Goal: Task Accomplishment & Management: Complete application form

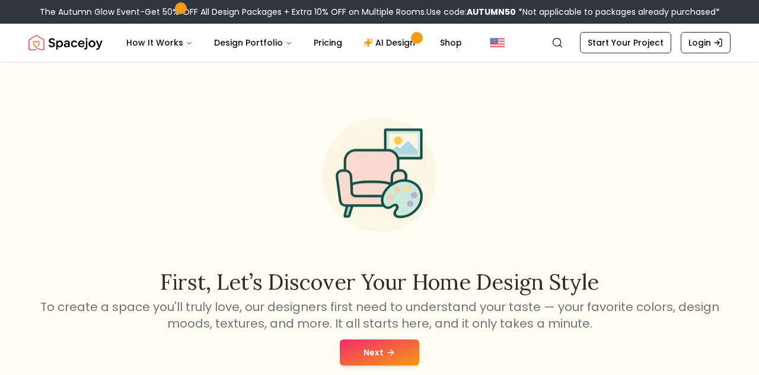
click at [393, 348] on icon at bounding box center [390, 352] width 9 height 9
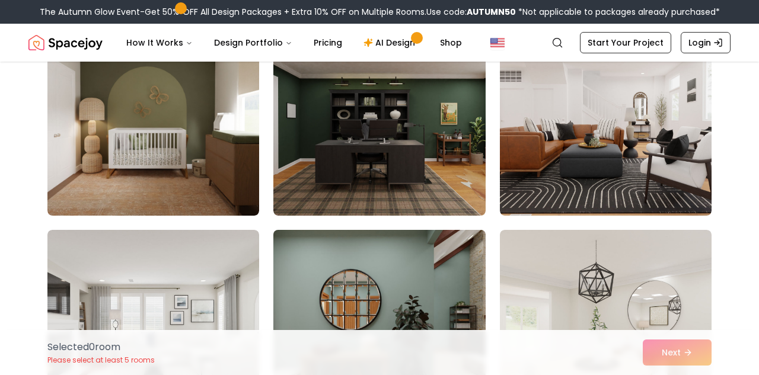
scroll to position [1295, 0]
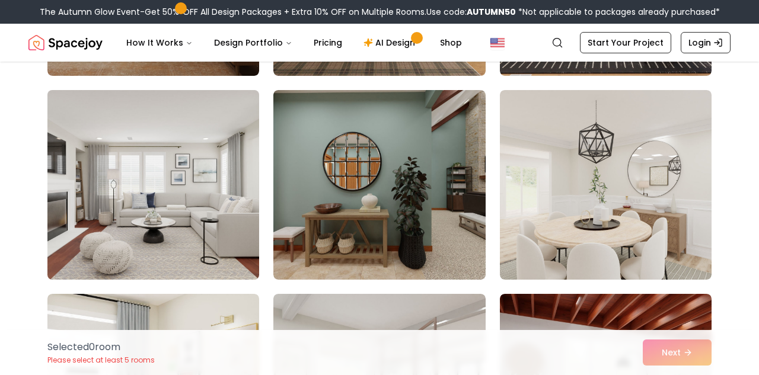
click at [189, 195] on img at bounding box center [153, 184] width 222 height 199
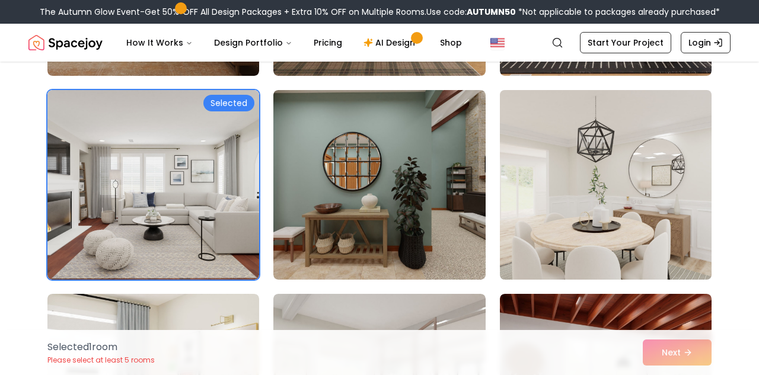
click at [540, 251] on img at bounding box center [606, 184] width 222 height 199
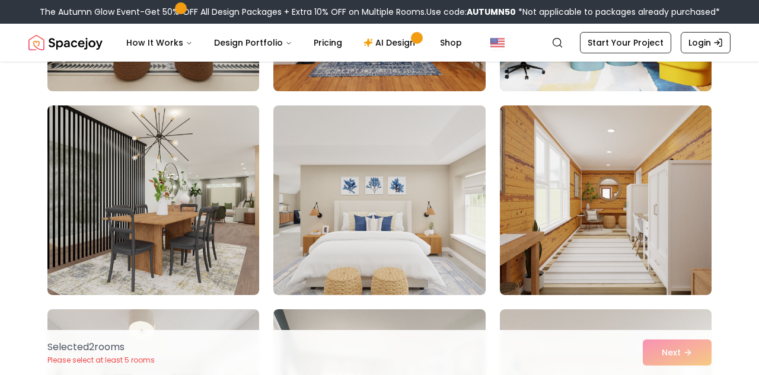
scroll to position [2114, 0]
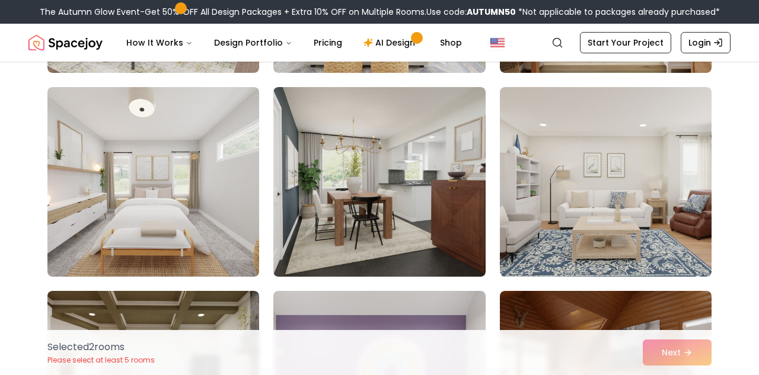
click at [438, 231] on img at bounding box center [379, 182] width 212 height 190
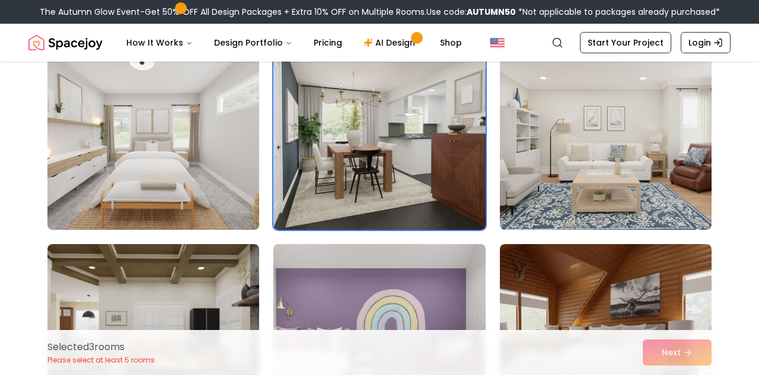
scroll to position [2173, 0]
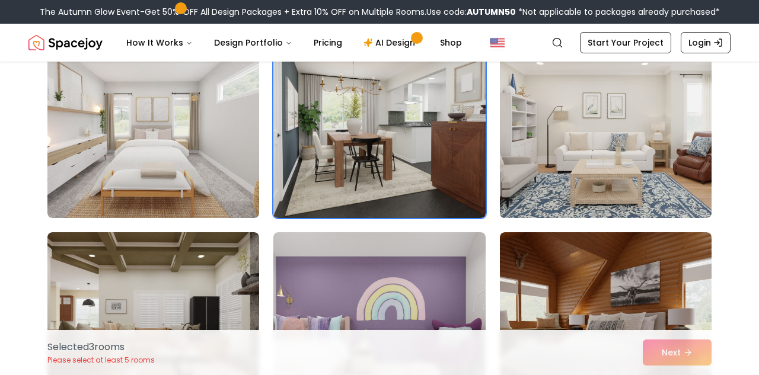
click at [530, 180] on img at bounding box center [606, 123] width 222 height 199
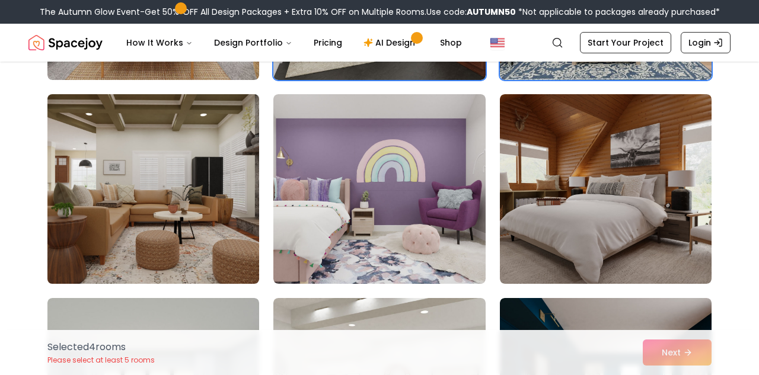
scroll to position [2492, 0]
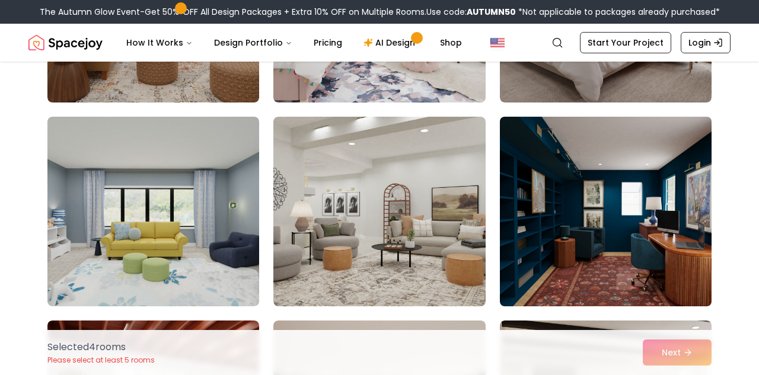
click at [564, 248] on img at bounding box center [606, 211] width 222 height 199
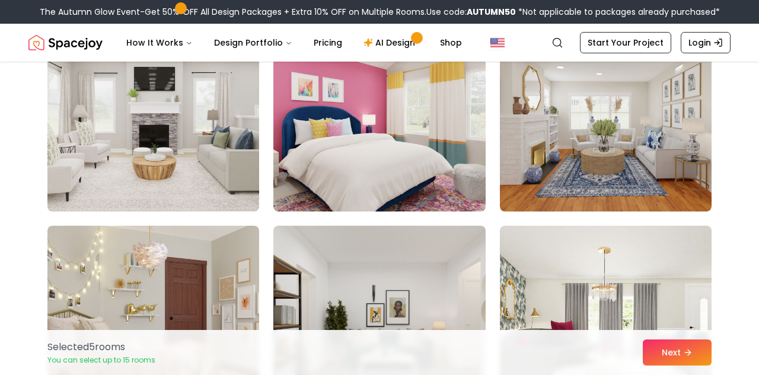
scroll to position [3817, 0]
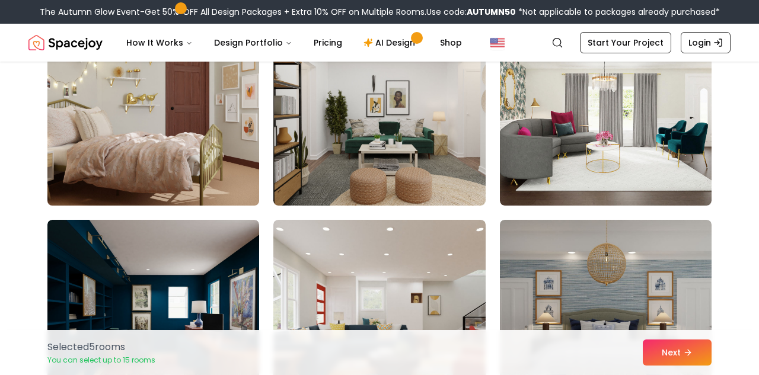
click at [221, 142] on img at bounding box center [153, 110] width 222 height 199
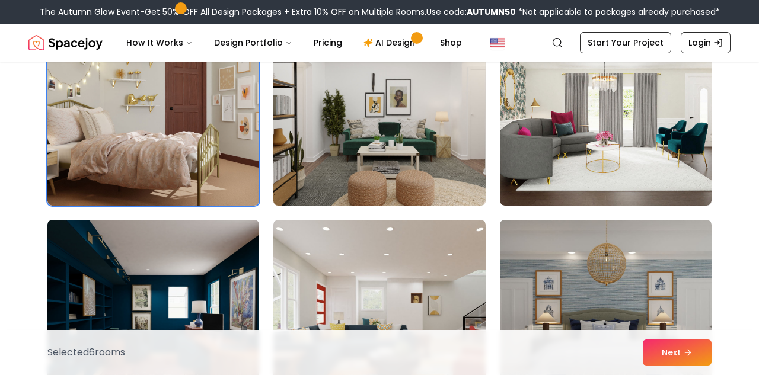
click at [345, 161] on img at bounding box center [379, 110] width 222 height 199
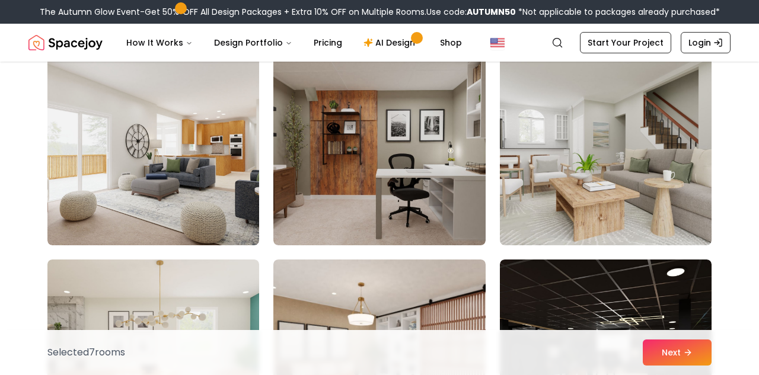
scroll to position [4393, 0]
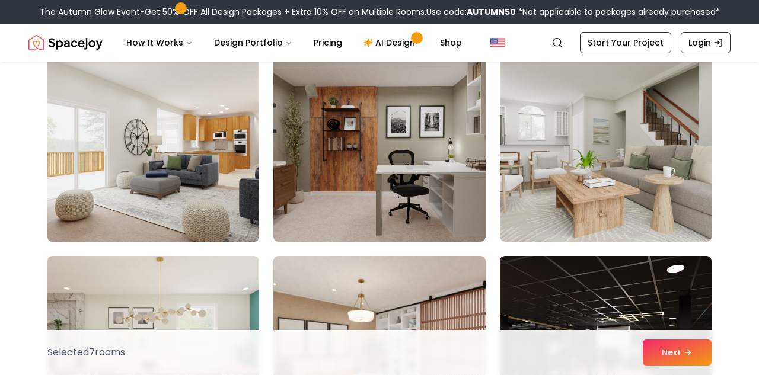
click at [187, 151] on img at bounding box center [153, 146] width 222 height 199
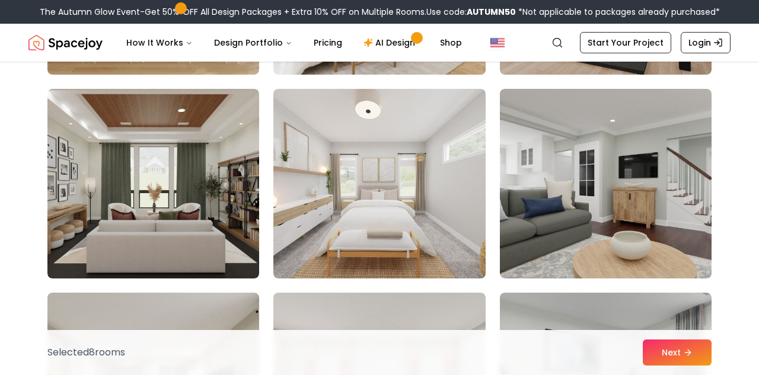
scroll to position [4956, 0]
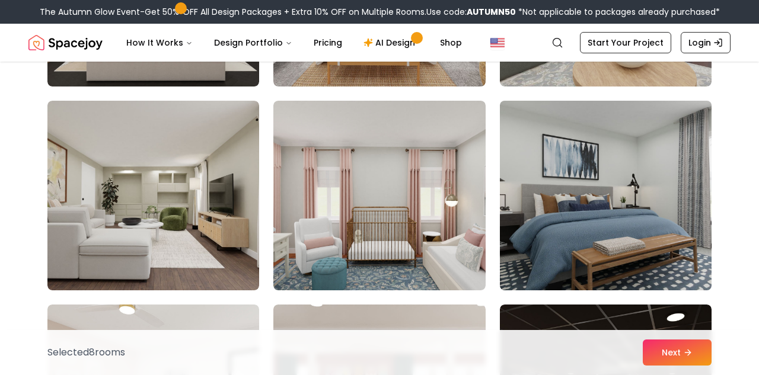
click at [564, 266] on img at bounding box center [606, 195] width 222 height 199
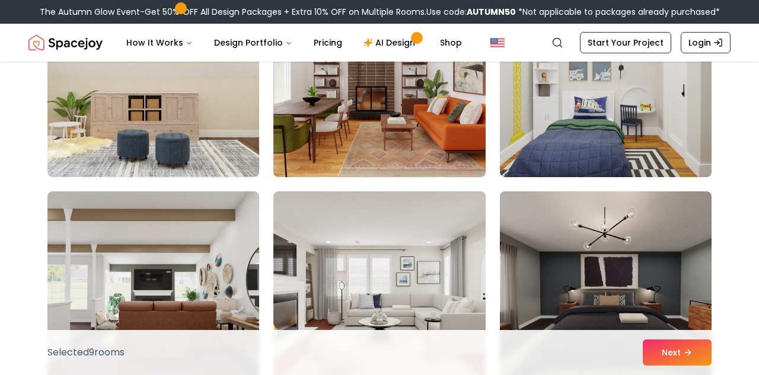
scroll to position [5792, 0]
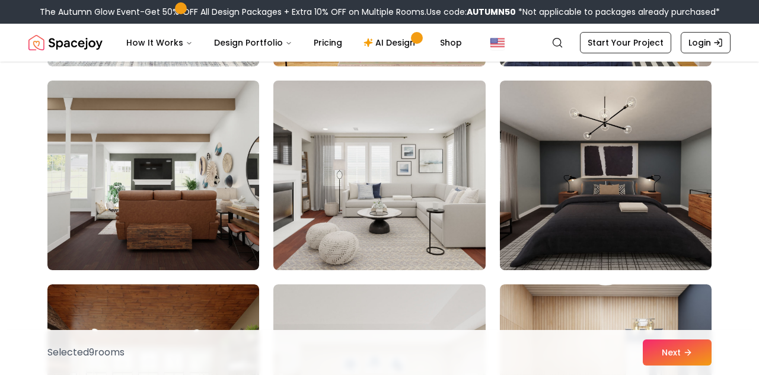
click at [452, 221] on img at bounding box center [379, 175] width 222 height 199
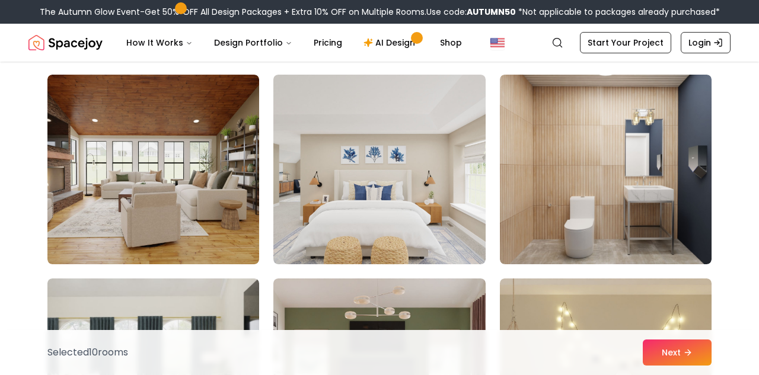
scroll to position [6154, 0]
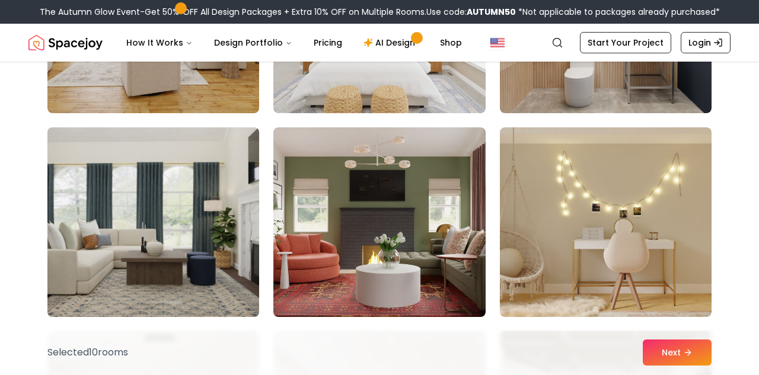
click at [94, 238] on img at bounding box center [153, 222] width 222 height 199
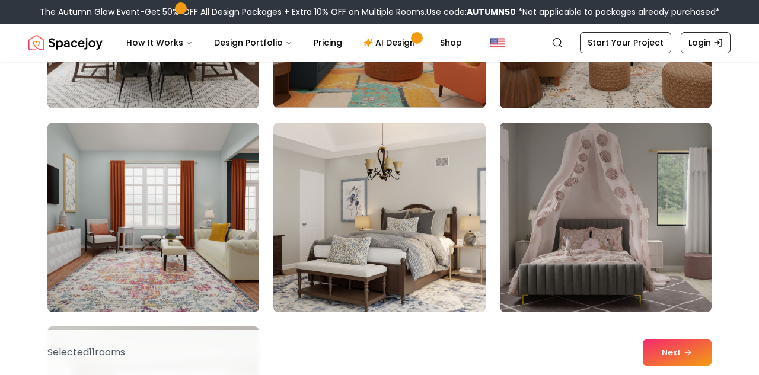
scroll to position [6563, 0]
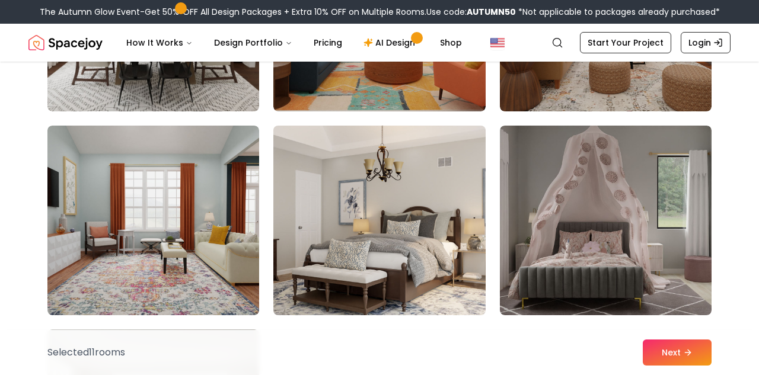
click at [412, 283] on img at bounding box center [379, 220] width 222 height 199
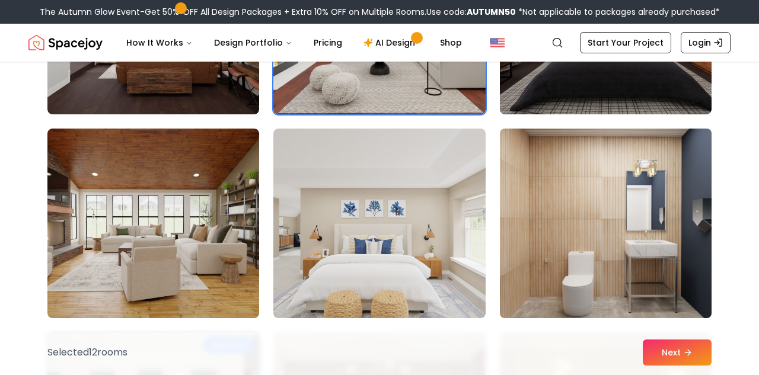
scroll to position [5948, 0]
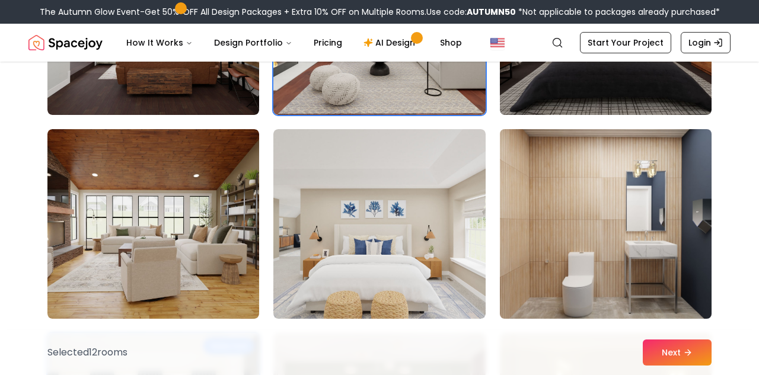
click at [629, 278] on img at bounding box center [606, 224] width 222 height 199
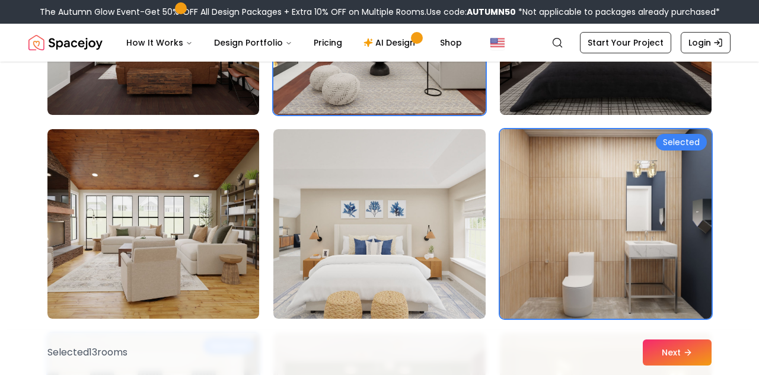
click at [629, 278] on img at bounding box center [606, 224] width 222 height 199
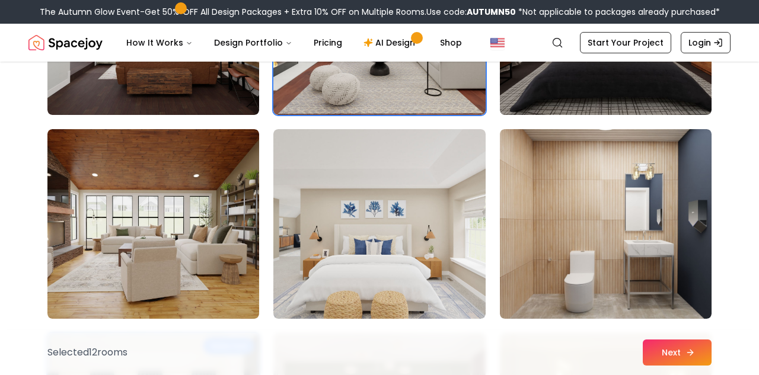
click at [697, 345] on button "Next" at bounding box center [677, 353] width 69 height 26
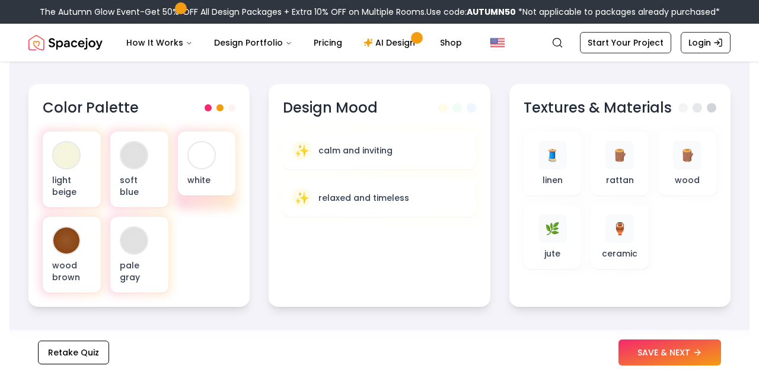
scroll to position [411, 0]
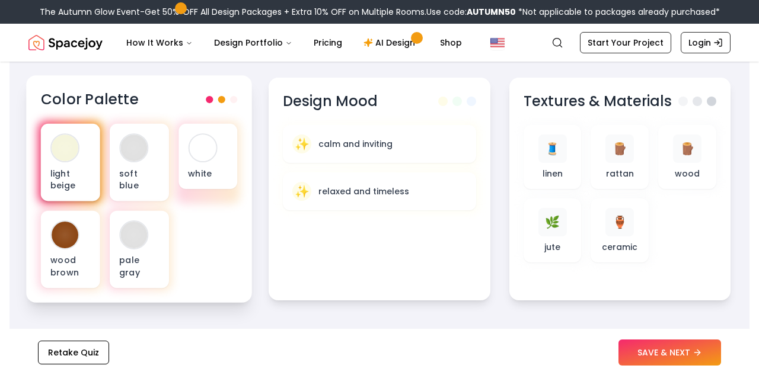
click at [66, 144] on div at bounding box center [65, 148] width 27 height 27
click at [70, 196] on div "light beige" at bounding box center [70, 163] width 59 height 78
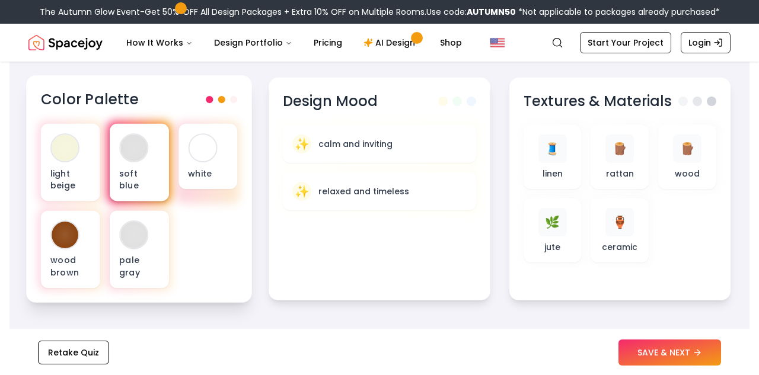
click at [149, 158] on div "soft blue" at bounding box center [139, 163] width 59 height 78
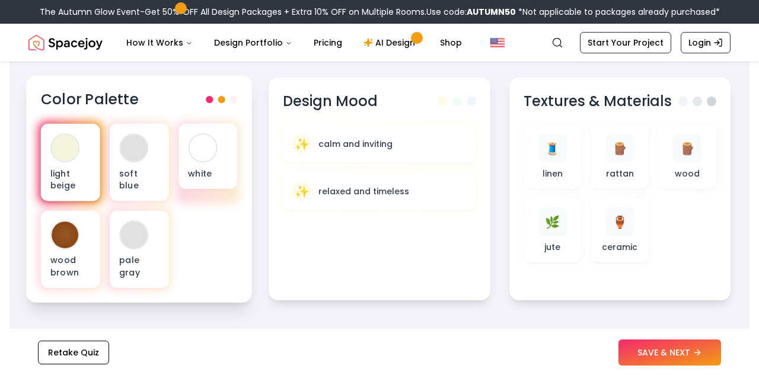
click at [63, 149] on div at bounding box center [65, 148] width 27 height 27
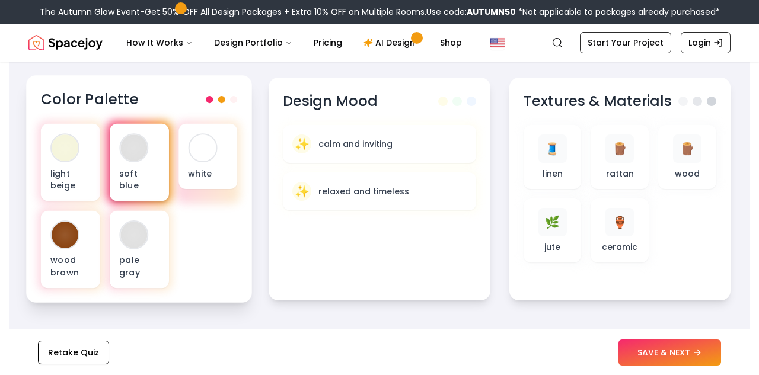
click at [148, 165] on div "soft blue" at bounding box center [139, 163] width 59 height 78
click at [126, 136] on div at bounding box center [133, 148] width 27 height 27
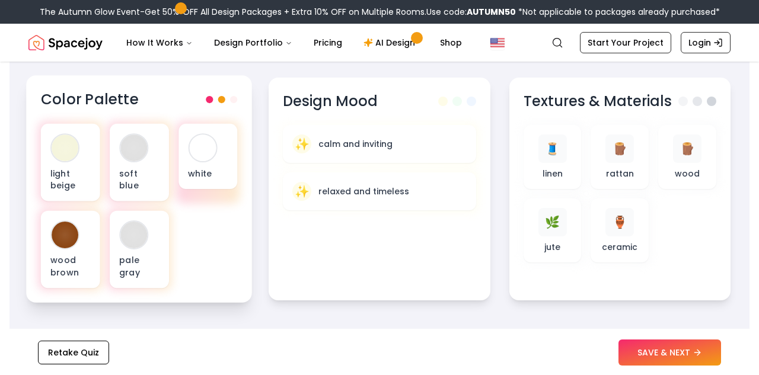
click at [210, 270] on div "light beige soft blue white wood brown pale gray" at bounding box center [139, 206] width 197 height 164
click at [225, 98] on div at bounding box center [221, 99] width 31 height 7
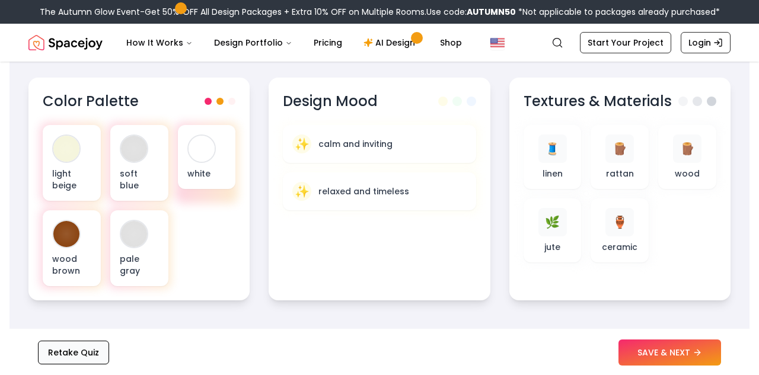
click at [76, 354] on button "Retake Quiz" at bounding box center [73, 353] width 71 height 24
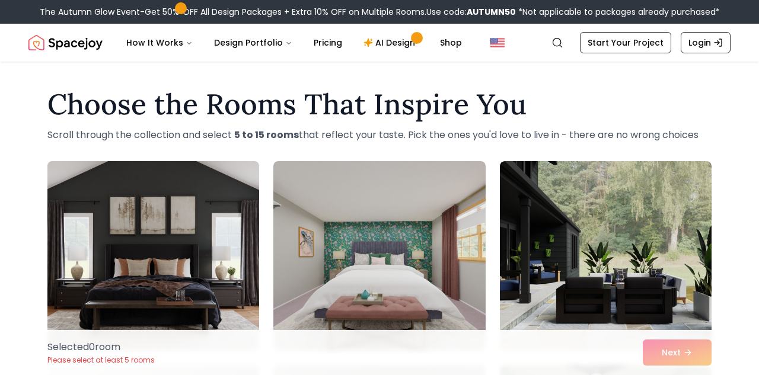
click at [226, 272] on img at bounding box center [153, 256] width 222 height 199
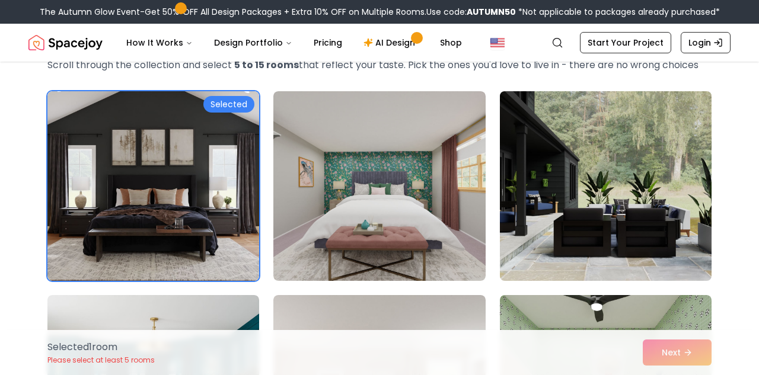
scroll to position [248, 0]
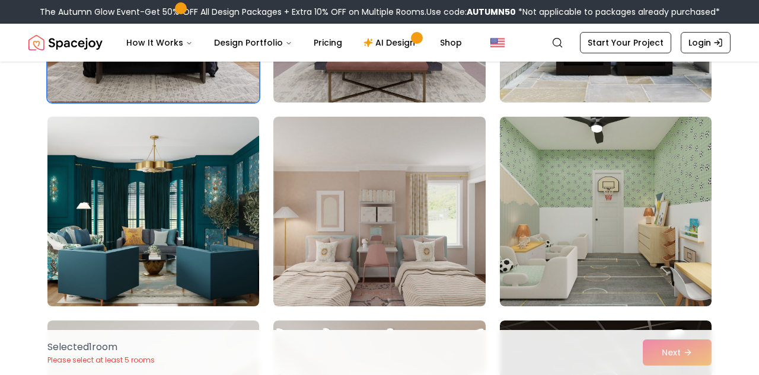
click at [186, 206] on img at bounding box center [153, 211] width 222 height 199
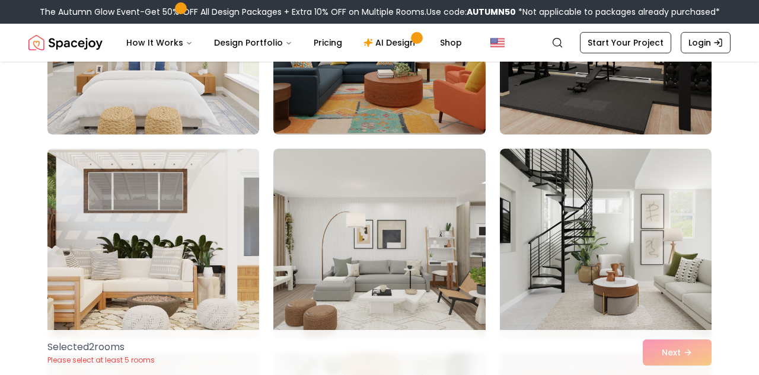
scroll to position [669, 0]
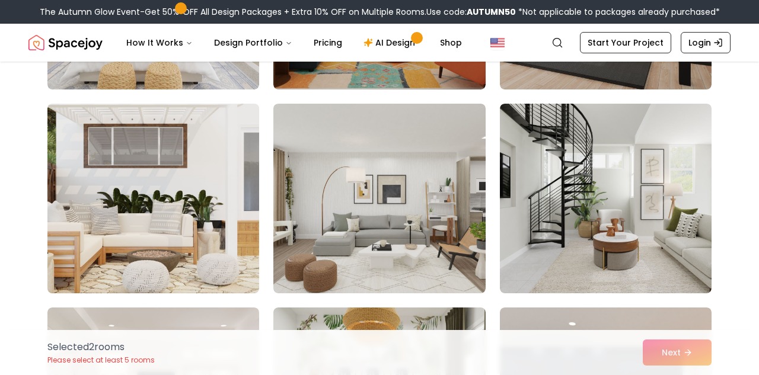
click at [207, 200] on img at bounding box center [153, 198] width 222 height 199
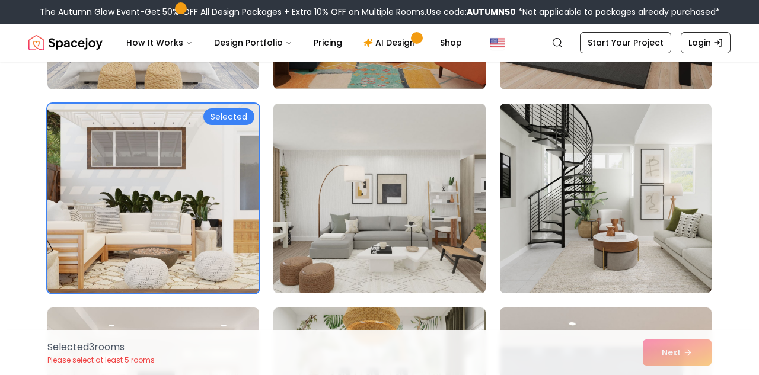
click at [458, 273] on img at bounding box center [379, 198] width 222 height 199
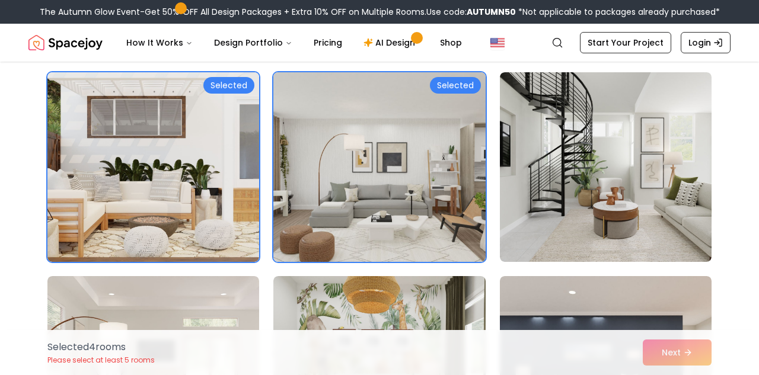
scroll to position [916, 0]
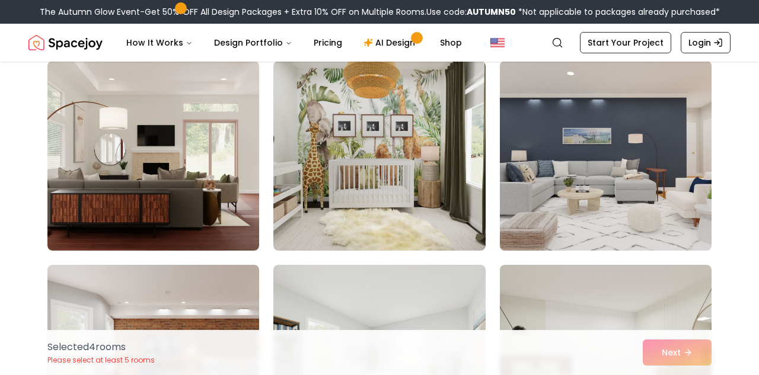
click at [594, 208] on img at bounding box center [606, 155] width 222 height 199
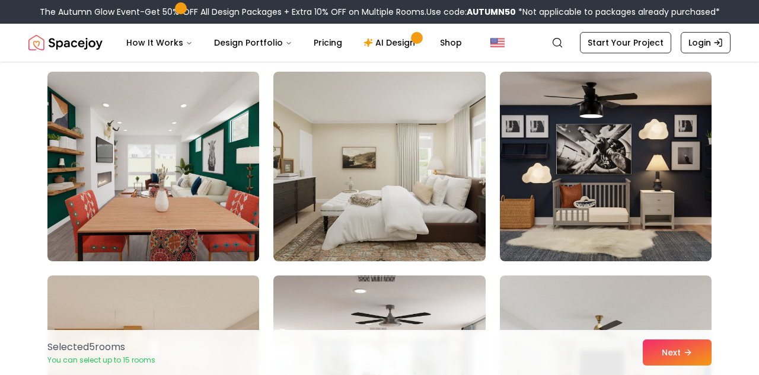
scroll to position [1515, 0]
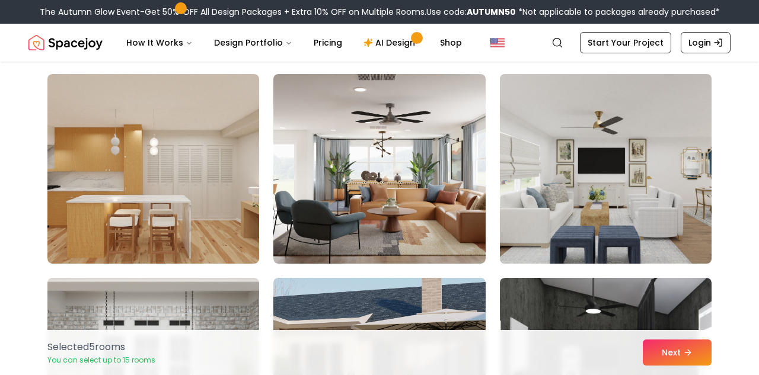
click at [565, 206] on img at bounding box center [606, 168] width 222 height 199
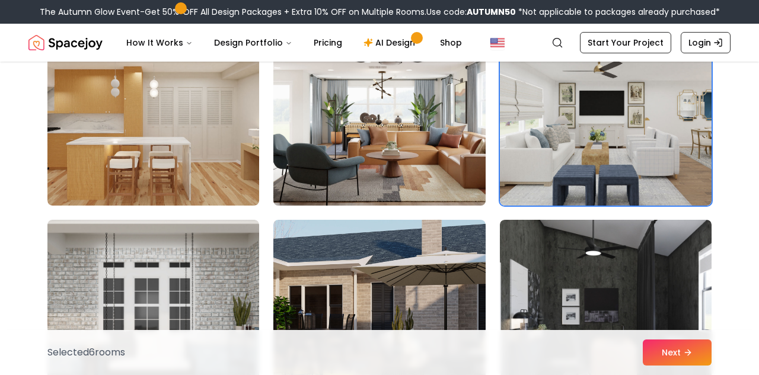
scroll to position [1695, 0]
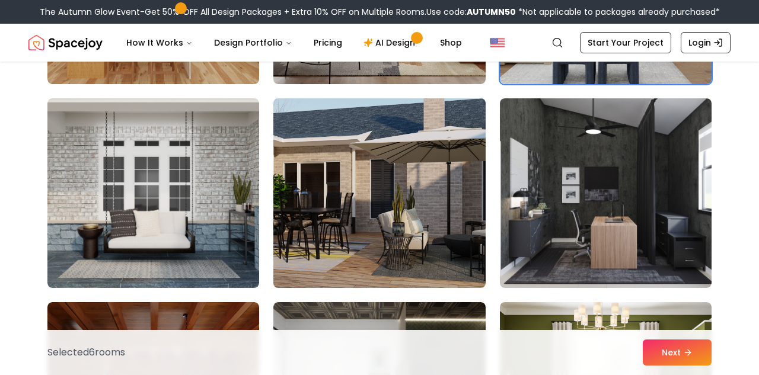
click at [387, 237] on img at bounding box center [379, 193] width 222 height 199
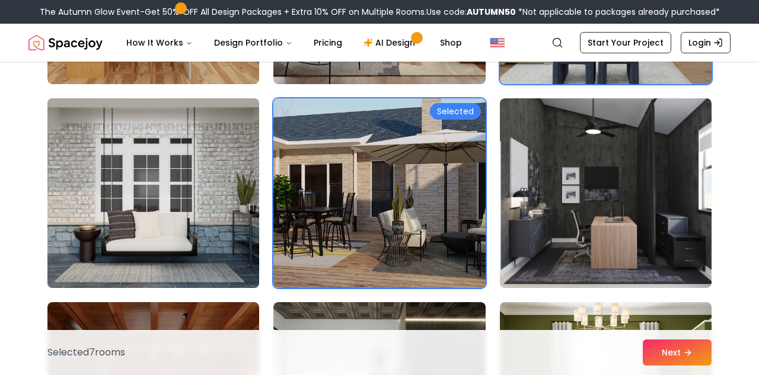
click at [199, 232] on img at bounding box center [153, 193] width 222 height 199
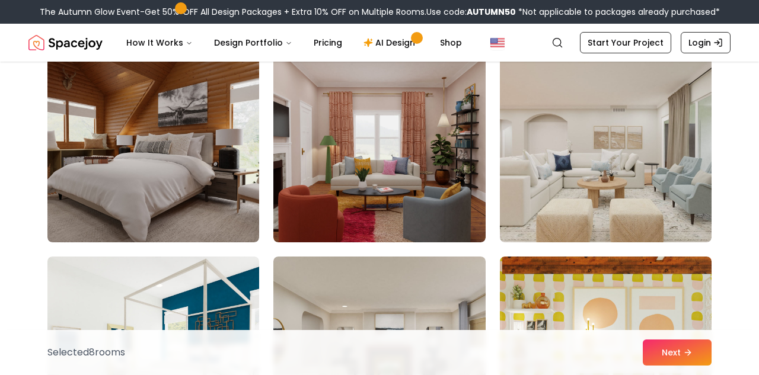
scroll to position [2154, 0]
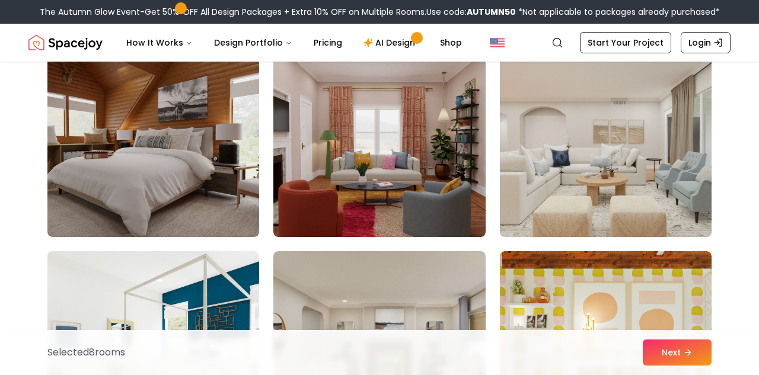
click at [651, 161] on img at bounding box center [606, 142] width 222 height 199
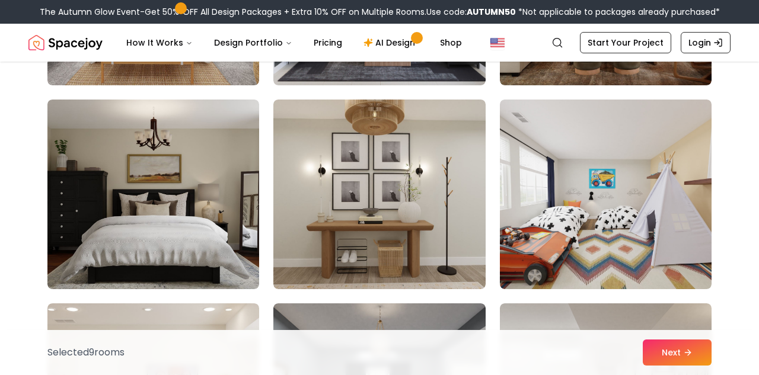
scroll to position [3529, 0]
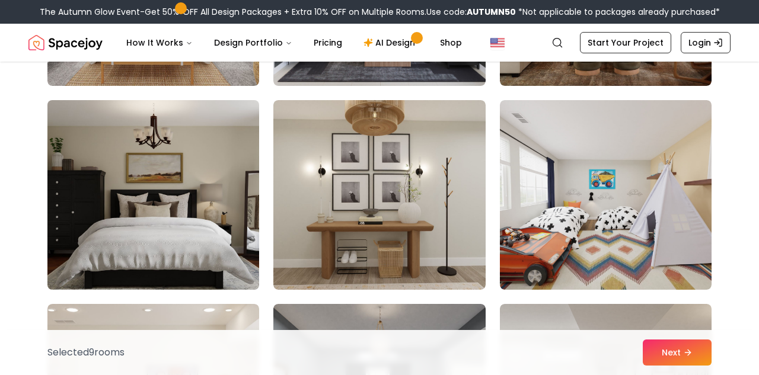
click at [167, 205] on img at bounding box center [153, 194] width 222 height 199
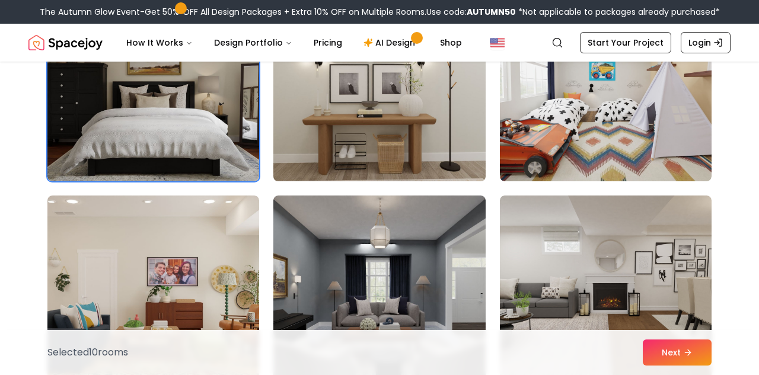
scroll to position [3696, 0]
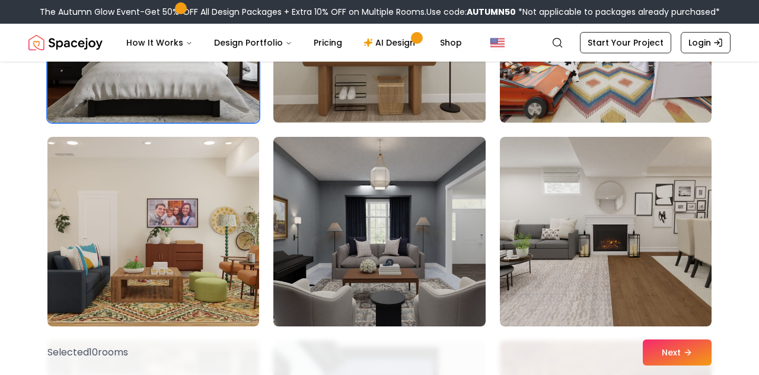
click at [362, 253] on img at bounding box center [379, 232] width 212 height 190
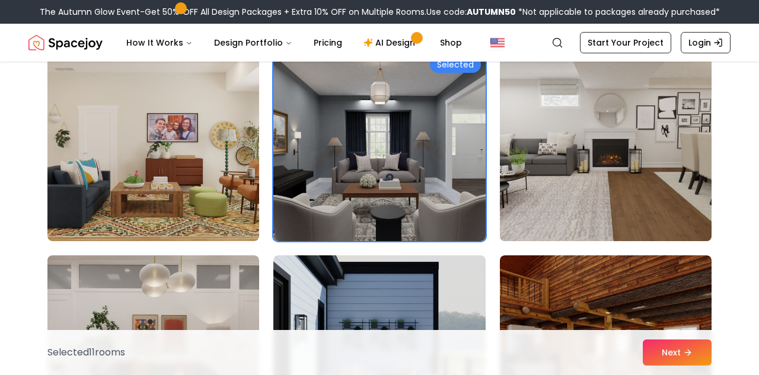
scroll to position [3858, 0]
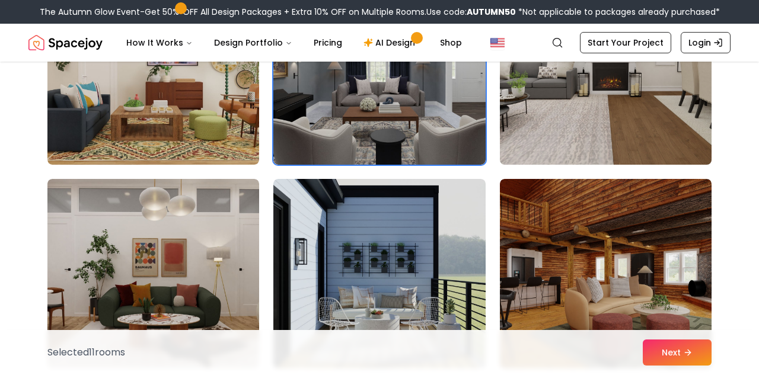
click at [551, 126] on img at bounding box center [606, 69] width 222 height 199
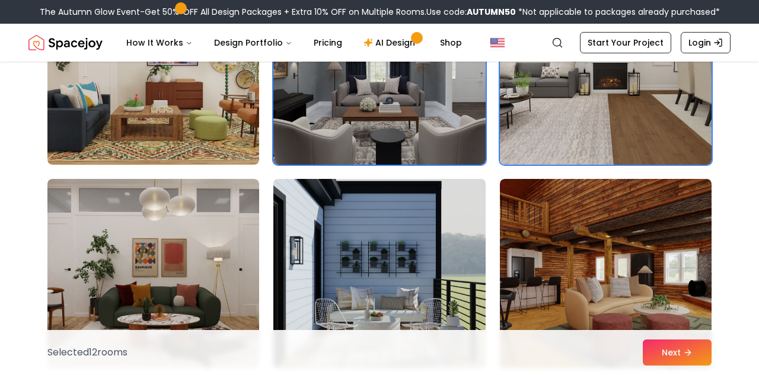
click at [397, 250] on img at bounding box center [379, 273] width 222 height 199
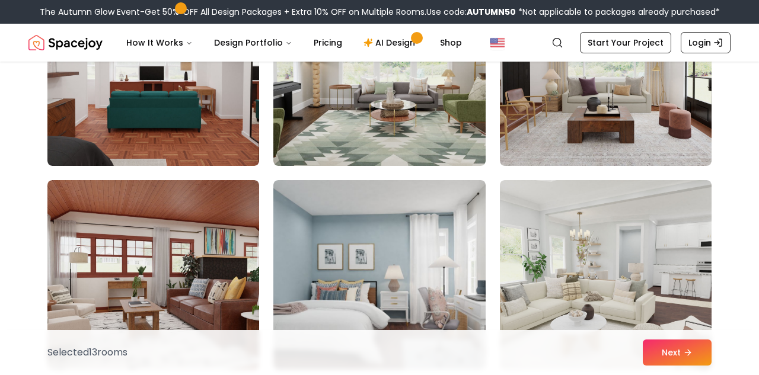
scroll to position [4490, 0]
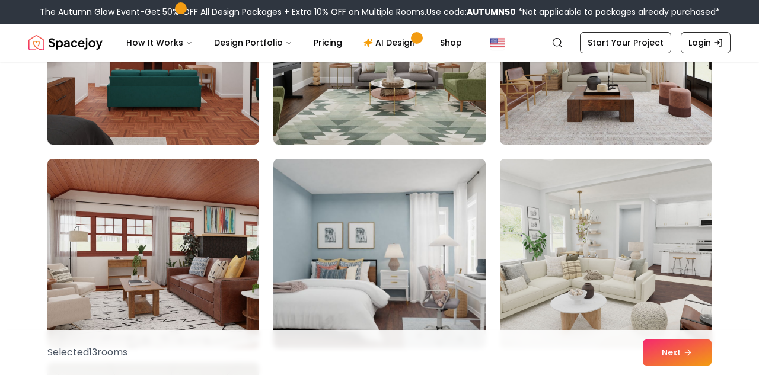
click at [397, 250] on img at bounding box center [379, 254] width 212 height 190
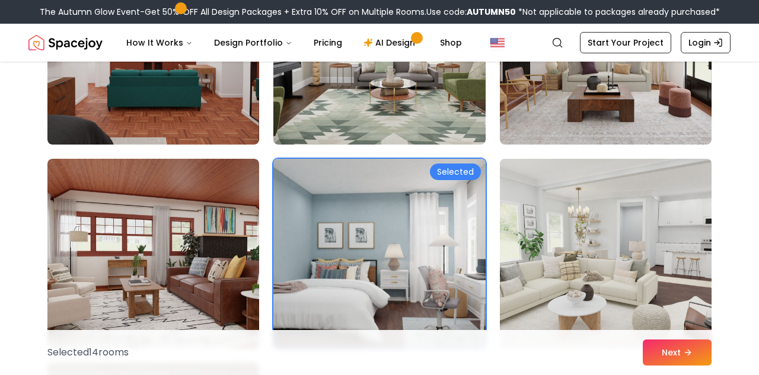
scroll to position [4577, 0]
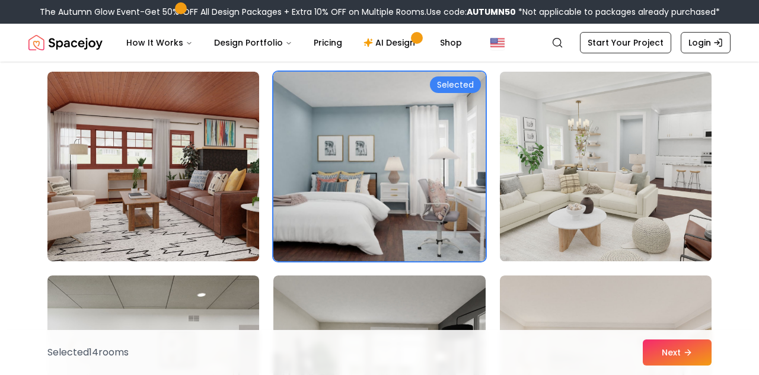
click at [544, 196] on img at bounding box center [606, 166] width 222 height 199
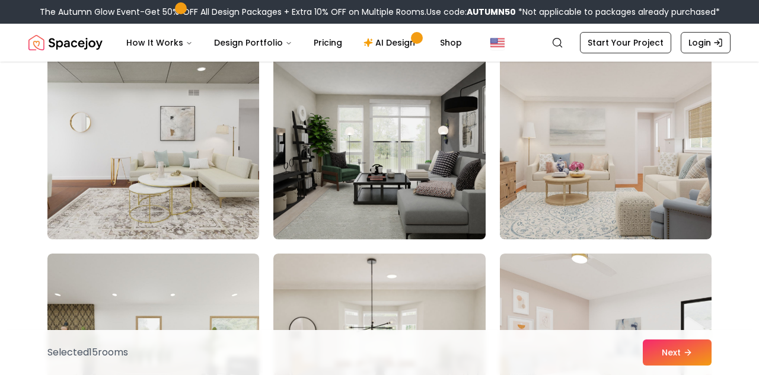
scroll to position [4812, 0]
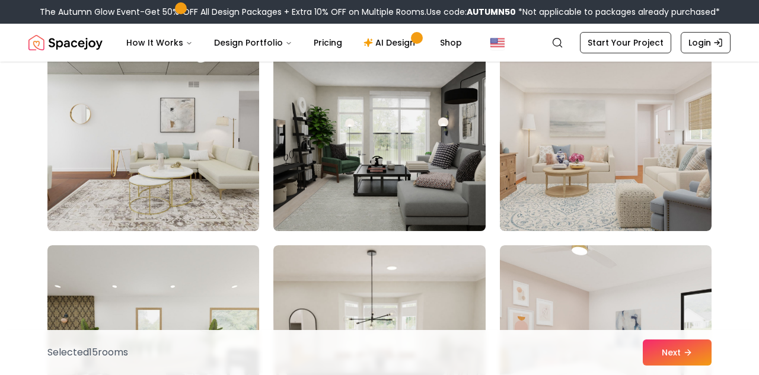
click at [414, 181] on img at bounding box center [379, 136] width 222 height 199
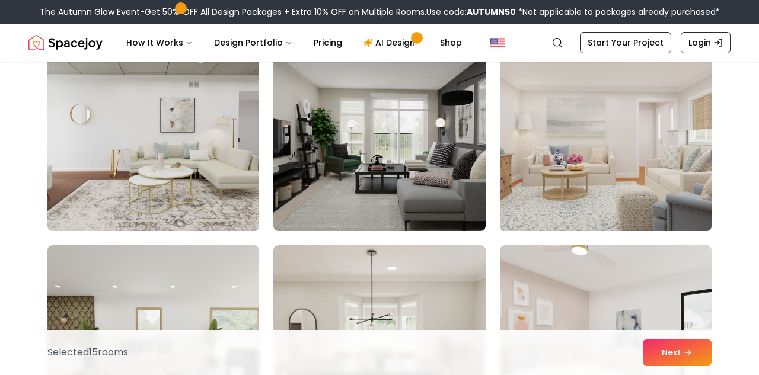
click at [598, 194] on img at bounding box center [606, 136] width 222 height 199
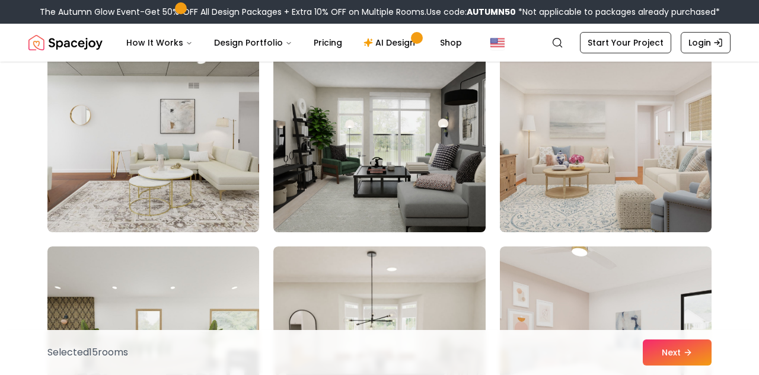
scroll to position [4712, 0]
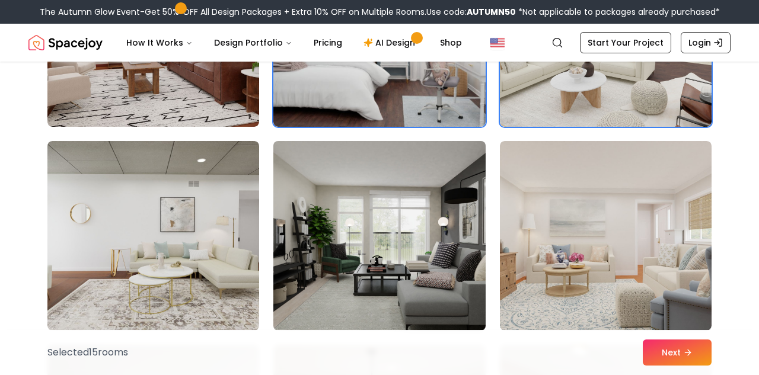
click at [438, 167] on img at bounding box center [379, 235] width 222 height 199
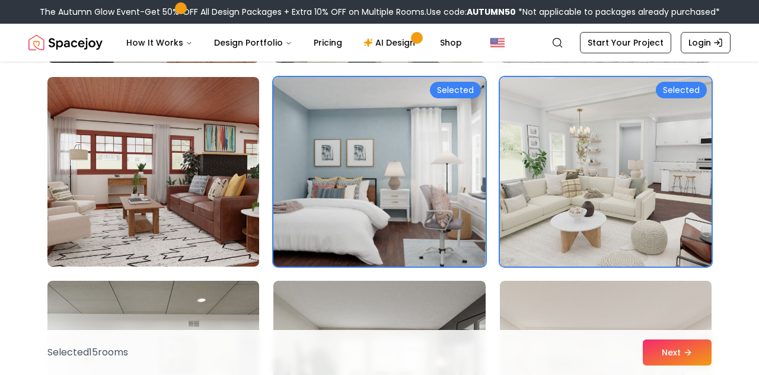
scroll to position [4571, 0]
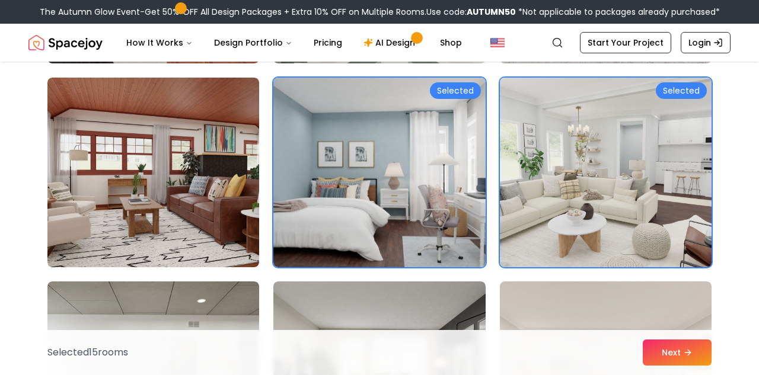
click at [569, 178] on img at bounding box center [606, 172] width 222 height 199
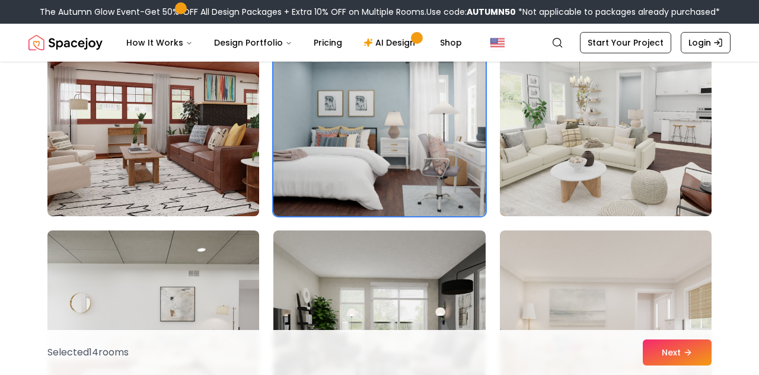
scroll to position [4682, 0]
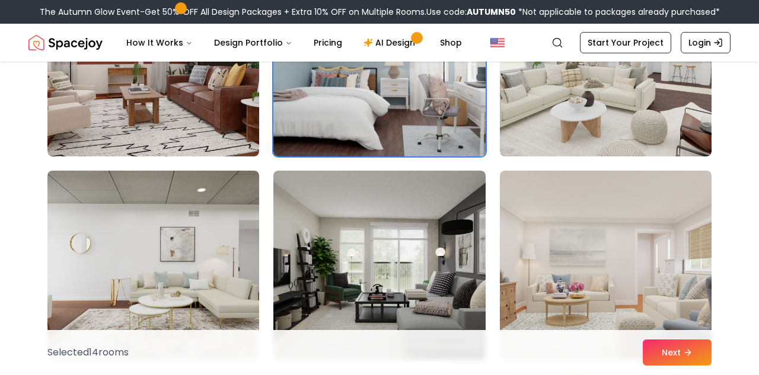
click at [479, 280] on img at bounding box center [379, 266] width 212 height 190
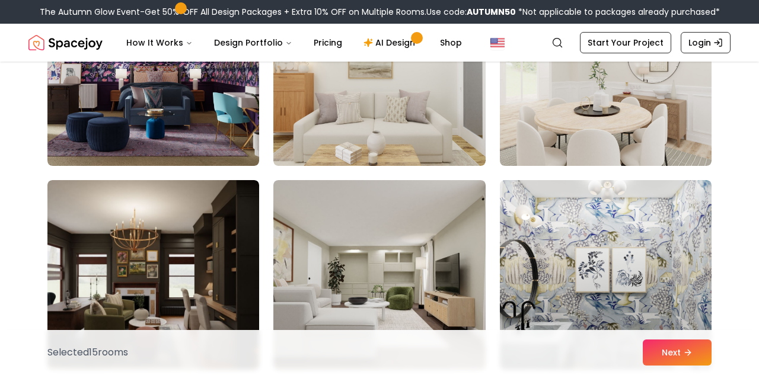
scroll to position [6393, 0]
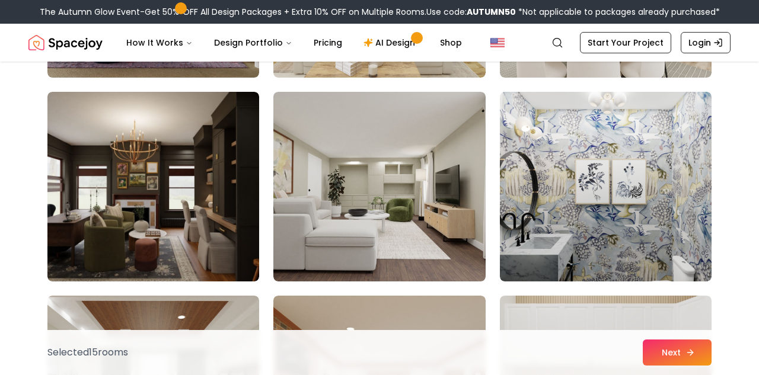
click at [677, 354] on button "Next" at bounding box center [677, 353] width 69 height 26
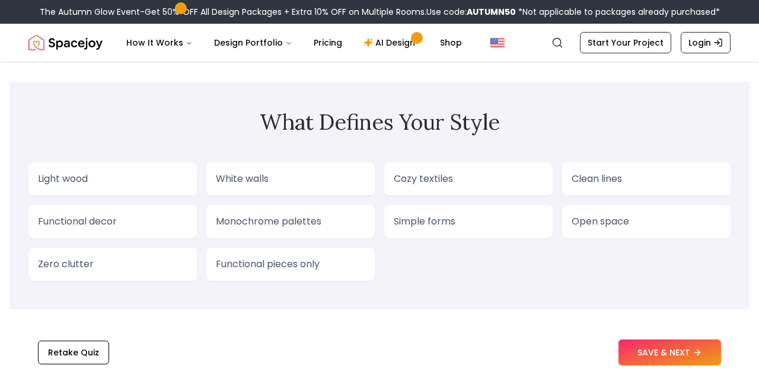
scroll to position [979, 0]
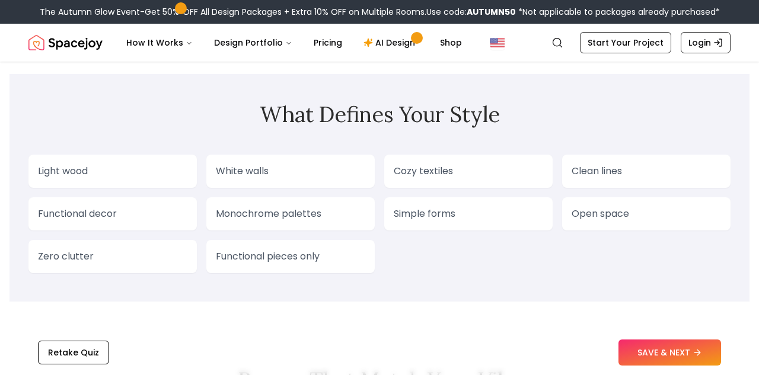
click at [133, 218] on p "Functional decor" at bounding box center [112, 214] width 149 height 14
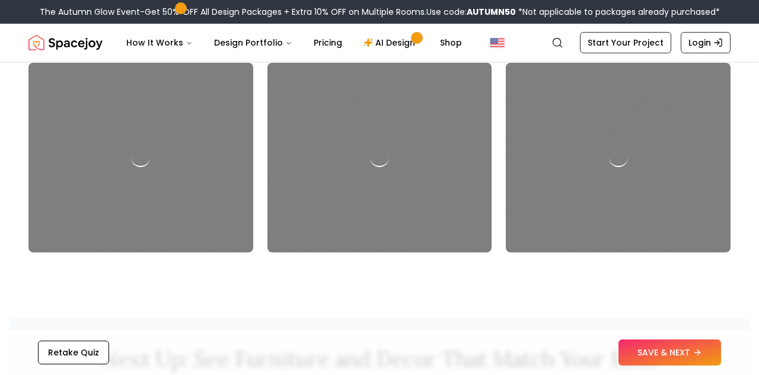
scroll to position [1049, 0]
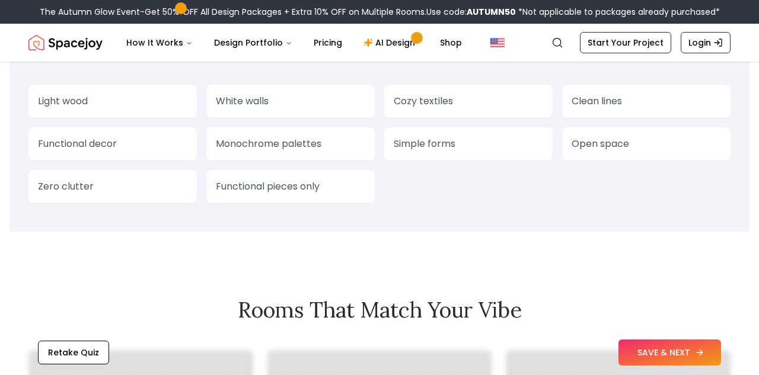
click at [643, 340] on button "SAVE & NEXT" at bounding box center [669, 353] width 103 height 26
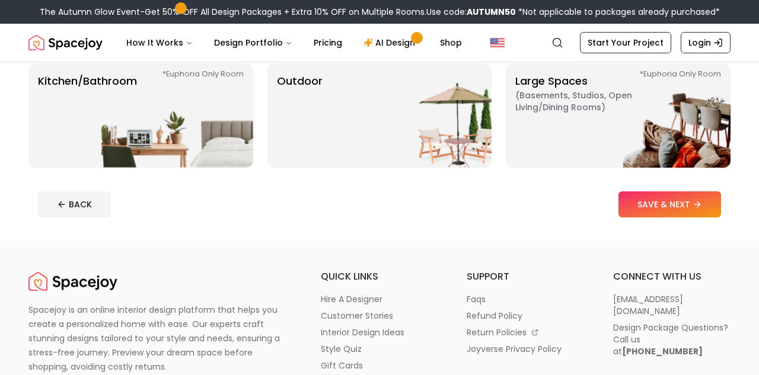
scroll to position [340, 0]
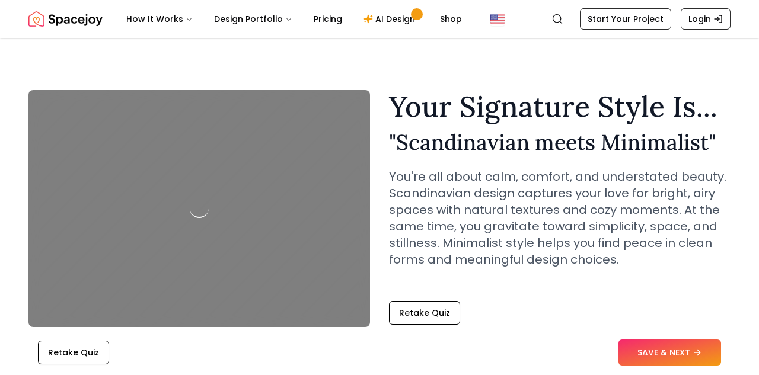
scroll to position [1025, 0]
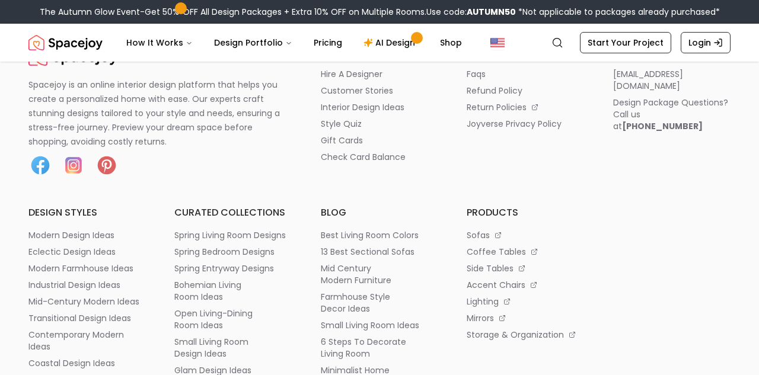
scroll to position [411, 0]
